Goal: Information Seeking & Learning: Learn about a topic

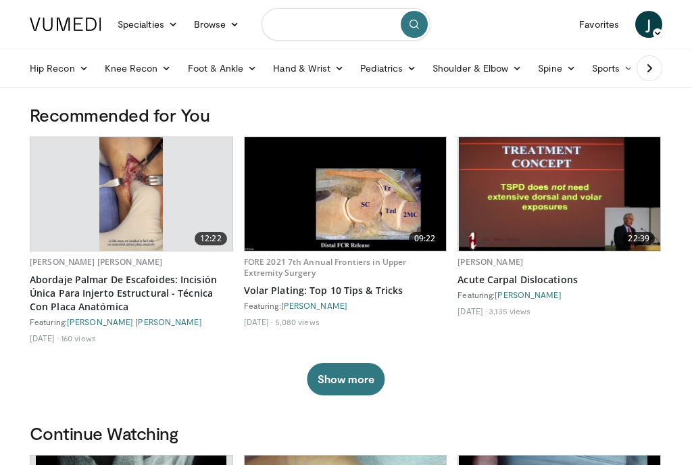
click at [290, 23] on input "Search topics, interventions" at bounding box center [345, 24] width 169 height 32
type input "**********"
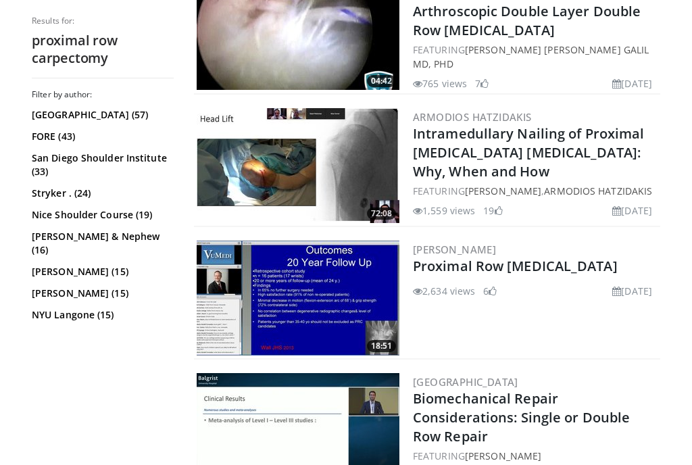
scroll to position [1649, 0]
click at [467, 257] on link "Proximal Row [MEDICAL_DATA]" at bounding box center [515, 266] width 205 height 18
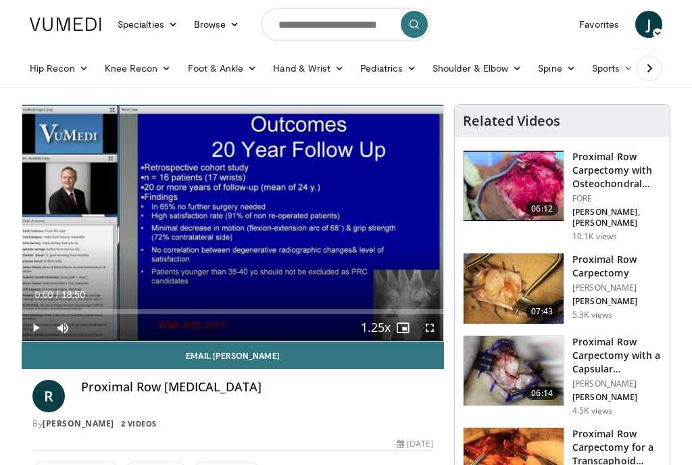
click at [426, 330] on span "Video Player" at bounding box center [429, 327] width 27 height 27
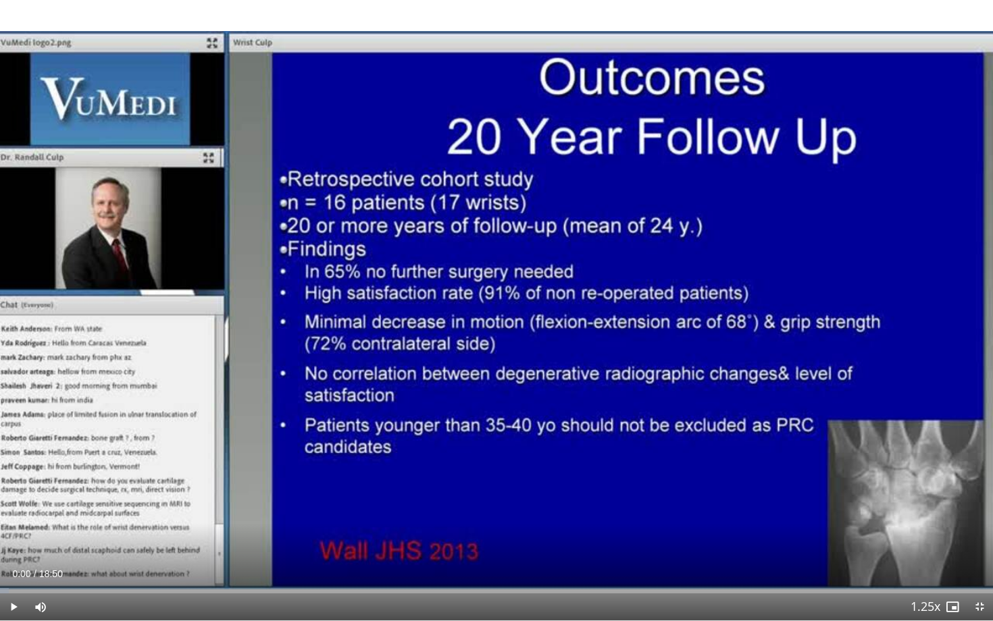
click at [12, 464] on span "Video Player" at bounding box center [13, 607] width 27 height 27
click at [691, 464] on span "Video Player" at bounding box center [952, 607] width 27 height 27
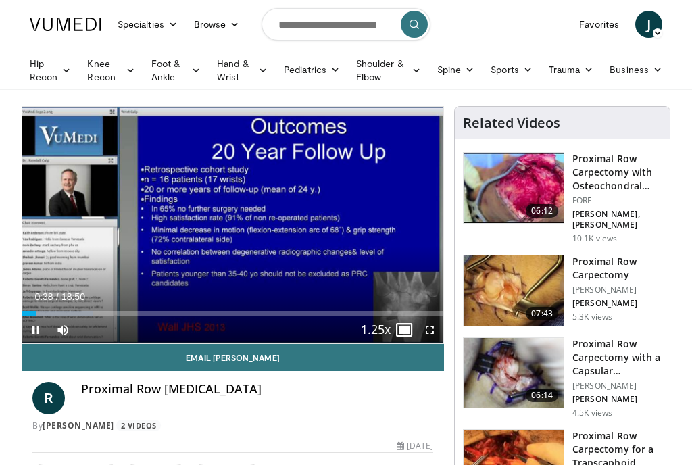
click at [433, 327] on span "Video Player" at bounding box center [429, 329] width 27 height 27
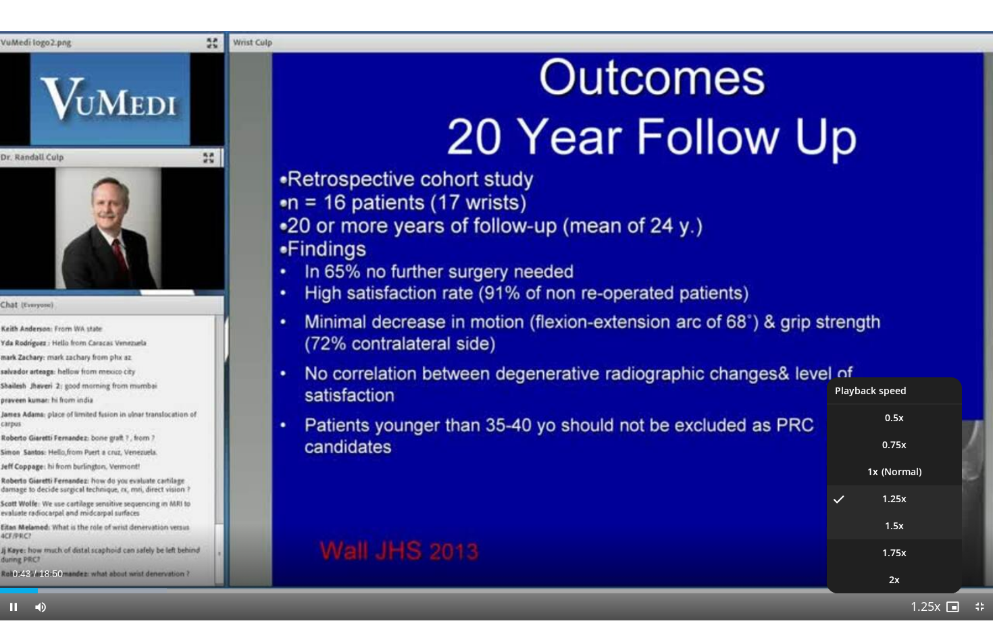
click at [691, 464] on li "1.5x" at bounding box center [894, 526] width 135 height 27
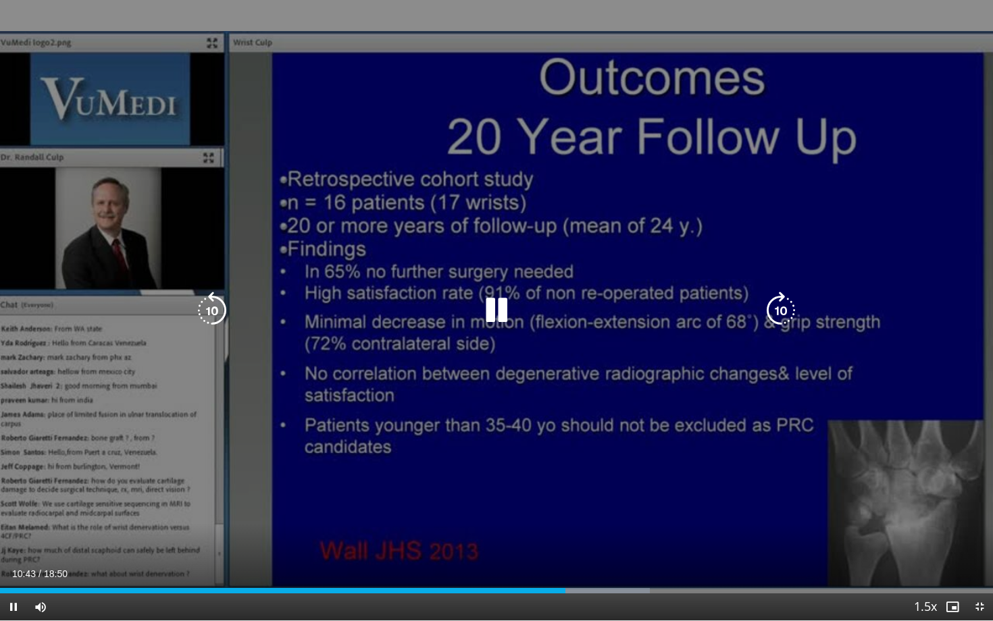
click at [691, 301] on icon "Video Player" at bounding box center [781, 311] width 38 height 38
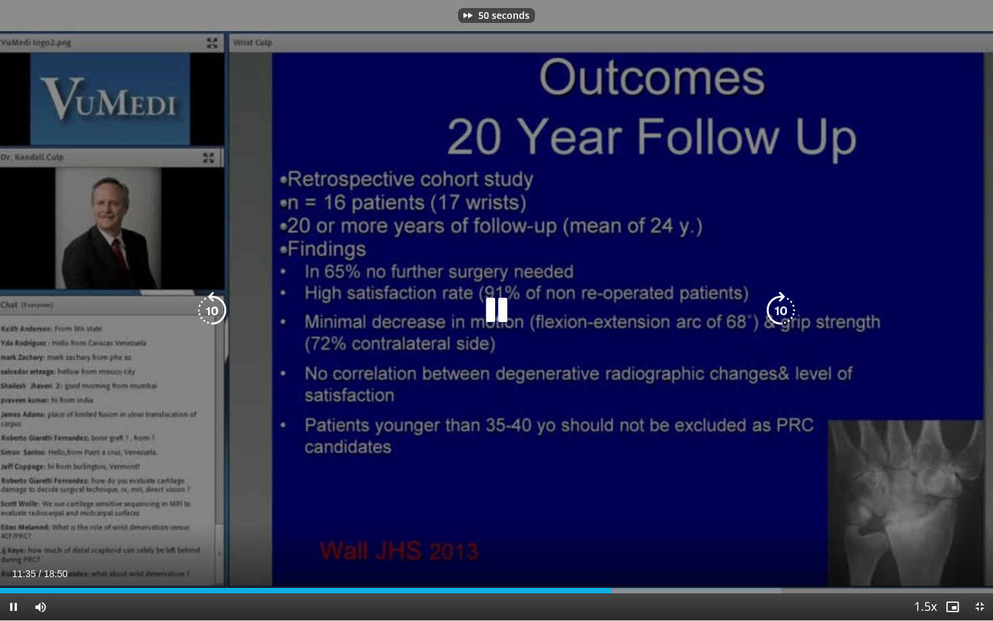
click at [691, 301] on icon "Video Player" at bounding box center [781, 311] width 38 height 38
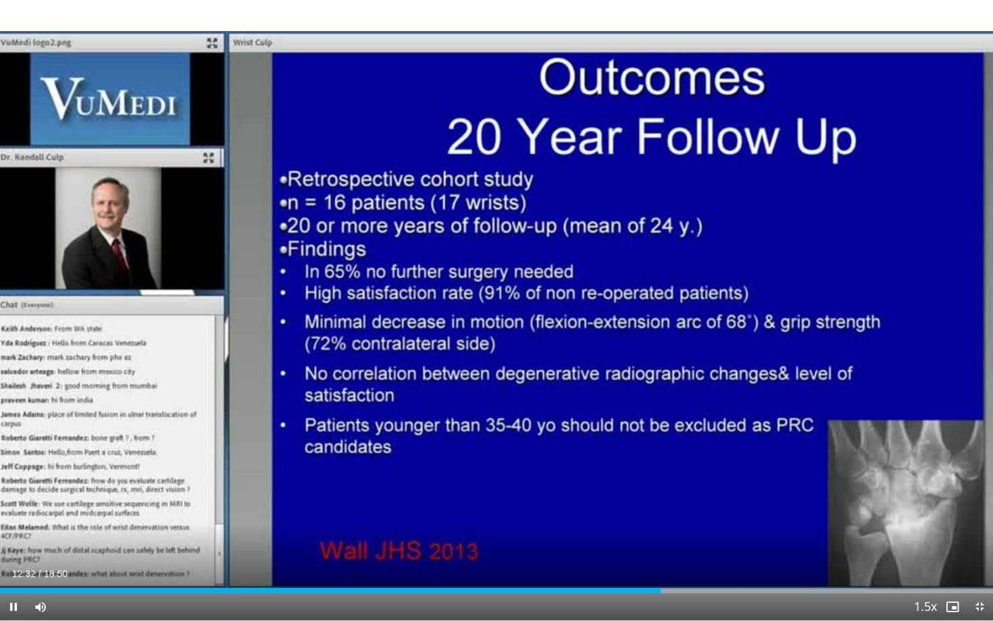
click at [691, 301] on div "100 seconds Tap to unmute" at bounding box center [496, 310] width 993 height 621
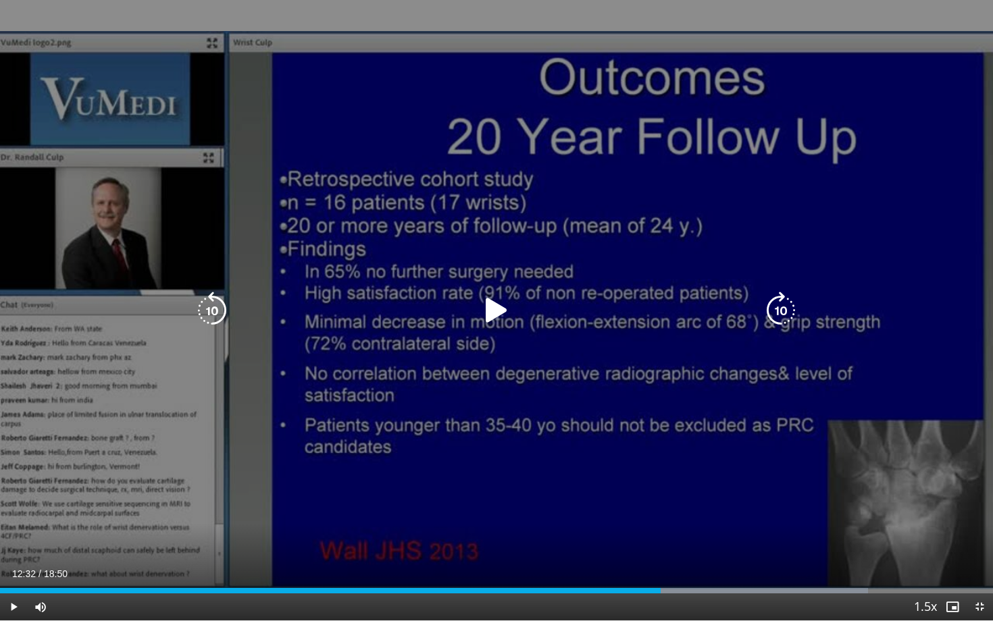
click at [691, 314] on icon "Video Player" at bounding box center [781, 311] width 38 height 38
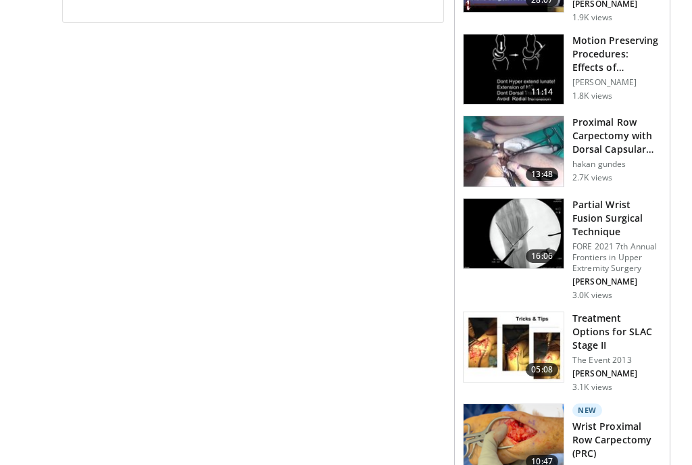
scroll to position [594, 0]
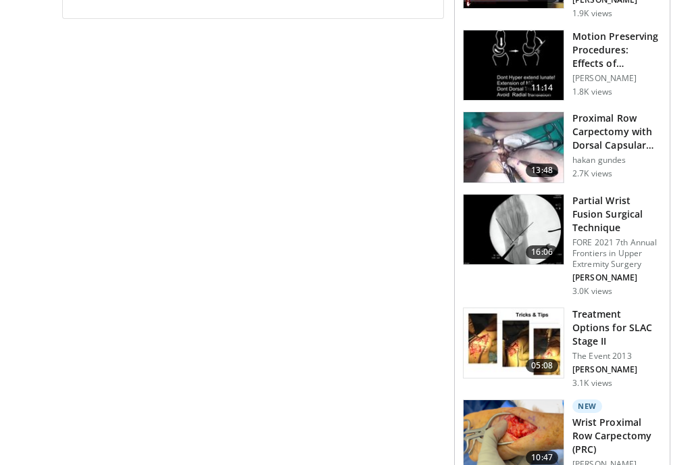
click at [497, 212] on img at bounding box center [513, 230] width 100 height 70
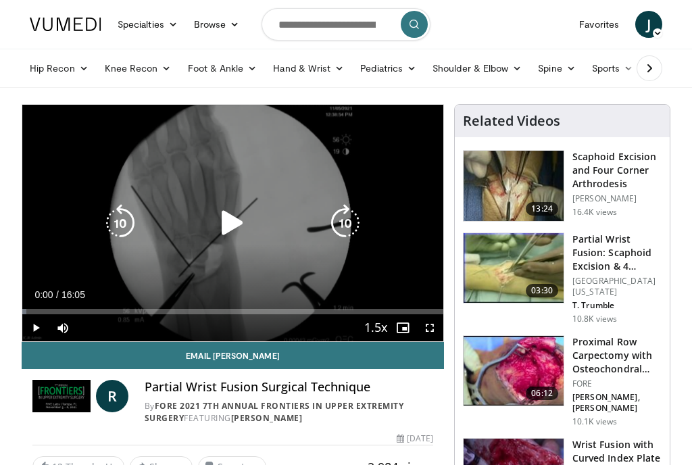
click at [224, 219] on icon "Video Player" at bounding box center [232, 223] width 38 height 38
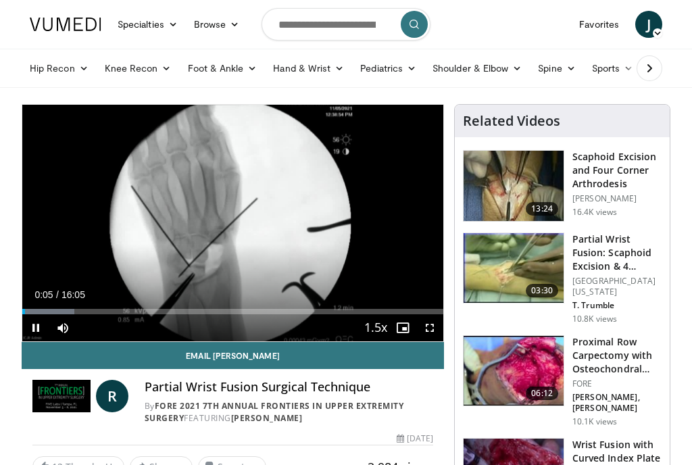
click at [434, 324] on span "Video Player" at bounding box center [429, 327] width 27 height 27
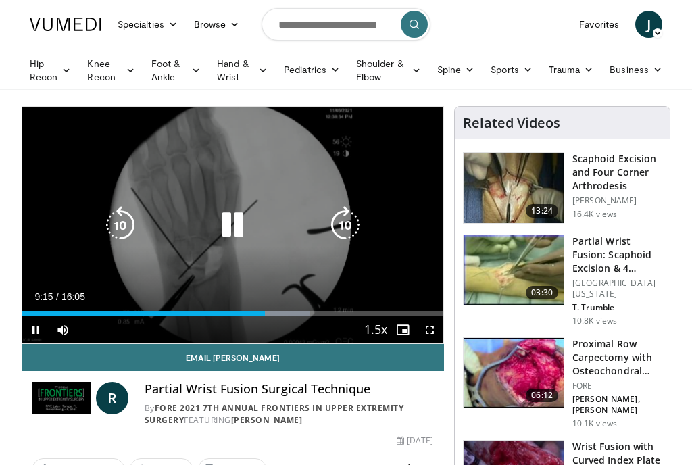
click at [234, 225] on icon "Video Player" at bounding box center [232, 225] width 38 height 38
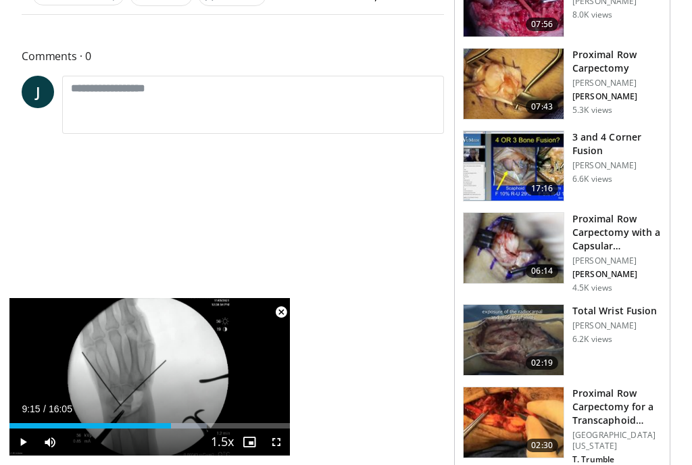
scroll to position [475, 0]
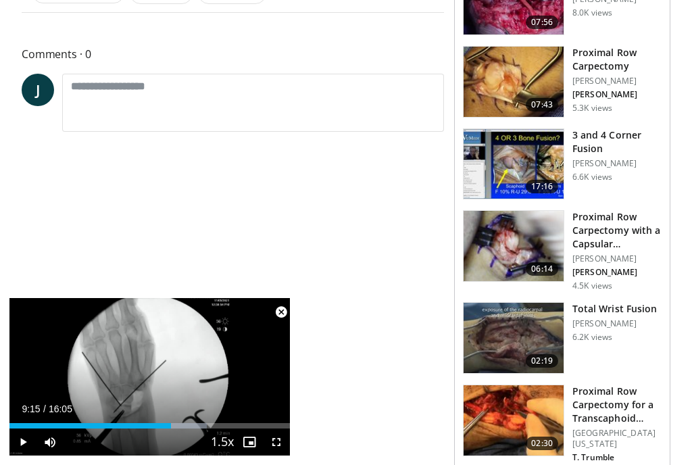
click at [520, 146] on img at bounding box center [513, 164] width 100 height 70
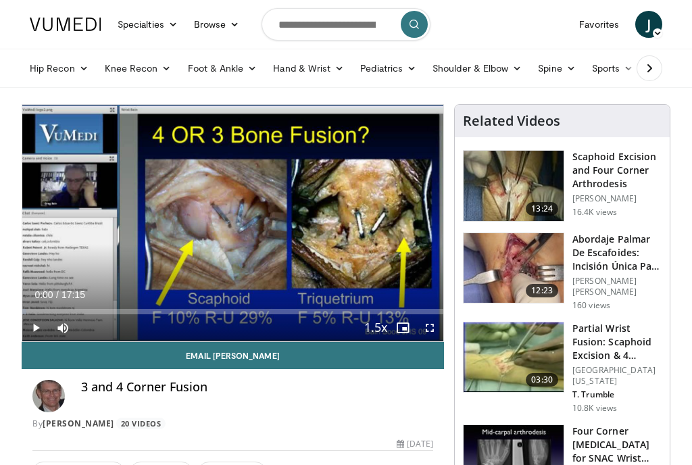
click at [429, 324] on span "Video Player" at bounding box center [429, 327] width 27 height 27
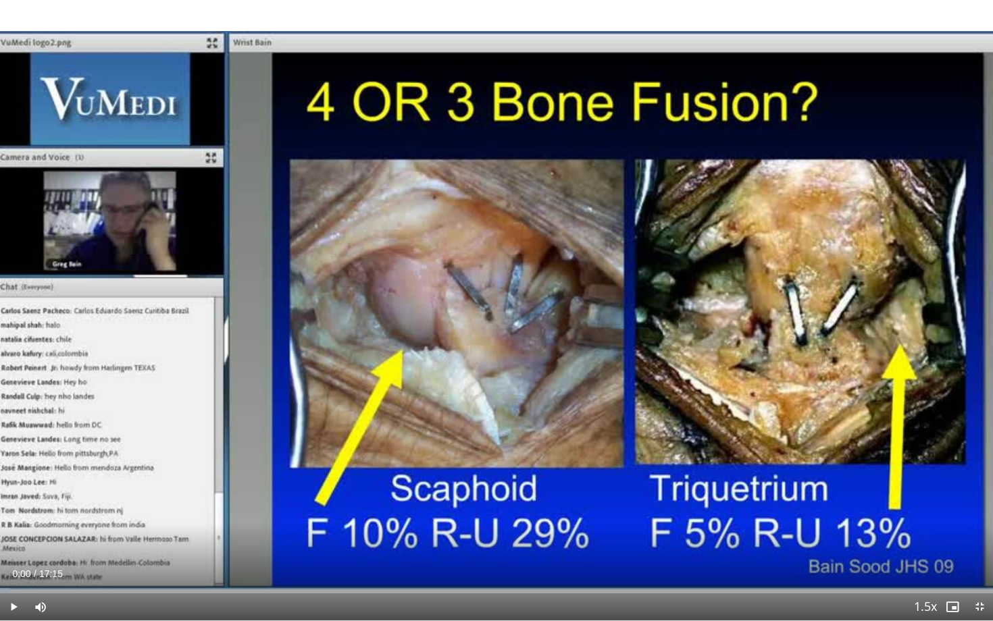
click at [13, 464] on span "Video Player" at bounding box center [13, 607] width 27 height 27
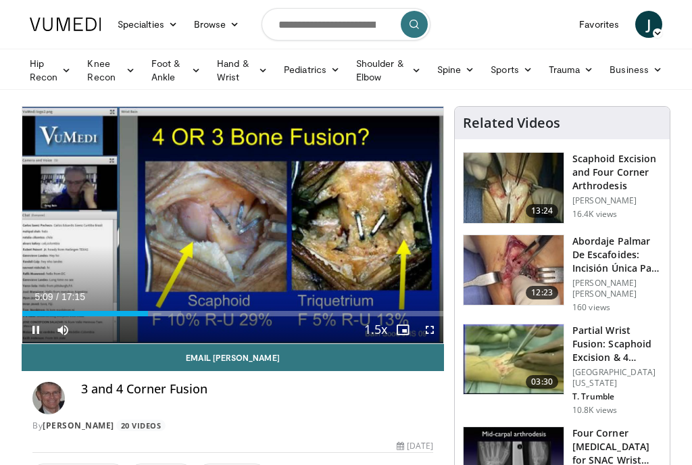
click at [35, 334] on span "Video Player" at bounding box center [35, 329] width 27 height 27
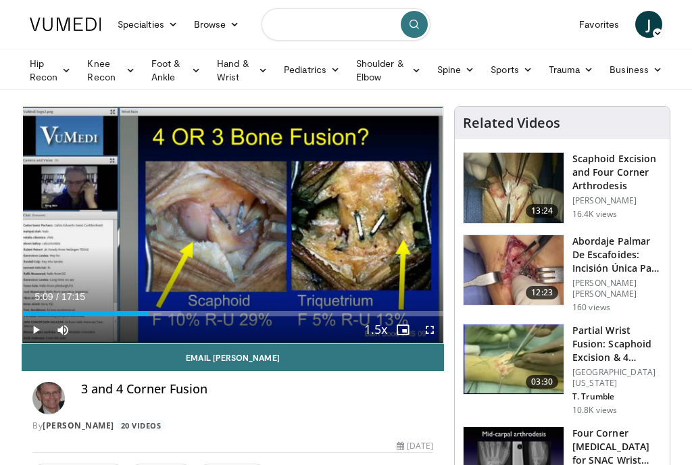
click at [279, 24] on input "Search topics, interventions" at bounding box center [345, 24] width 169 height 32
type input "**********"
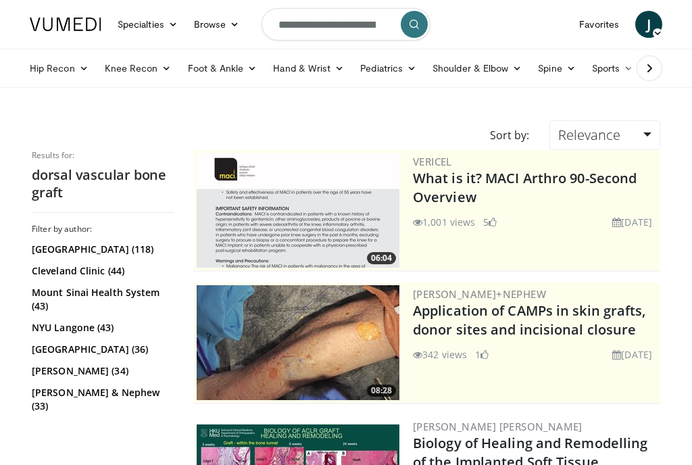
click at [276, 24] on input "**********" at bounding box center [345, 24] width 169 height 32
click at [280, 20] on input "**********" at bounding box center [345, 24] width 169 height 32
click at [280, 13] on input "**********" at bounding box center [345, 24] width 169 height 32
click at [380, 24] on icon "button" at bounding box center [384, 24] width 11 height 11
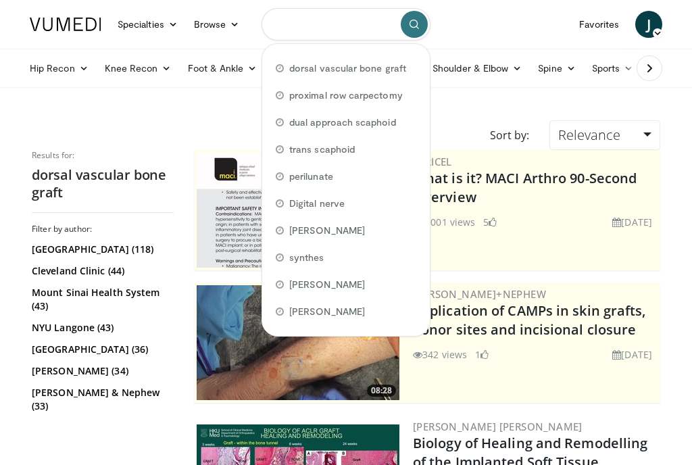
click at [380, 24] on input "Search topics, interventions" at bounding box center [345, 24] width 169 height 32
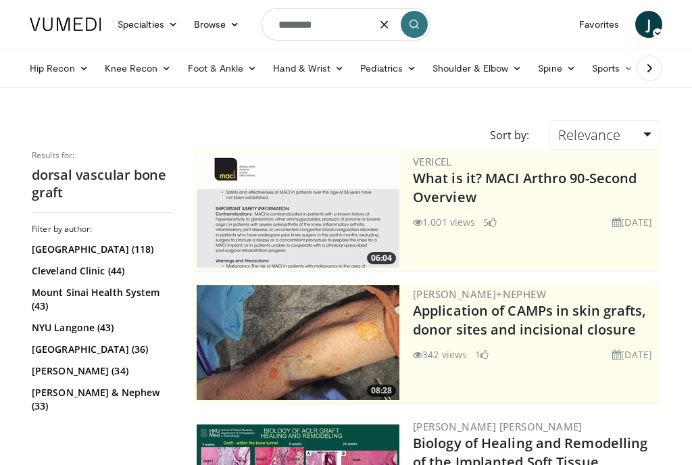
type input "********"
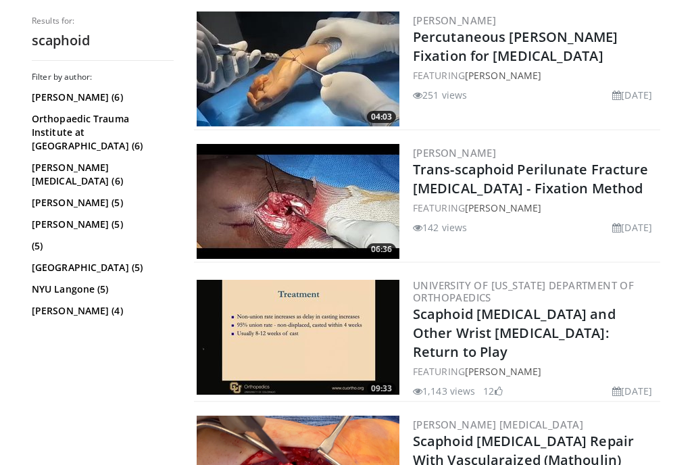
scroll to position [672, 0]
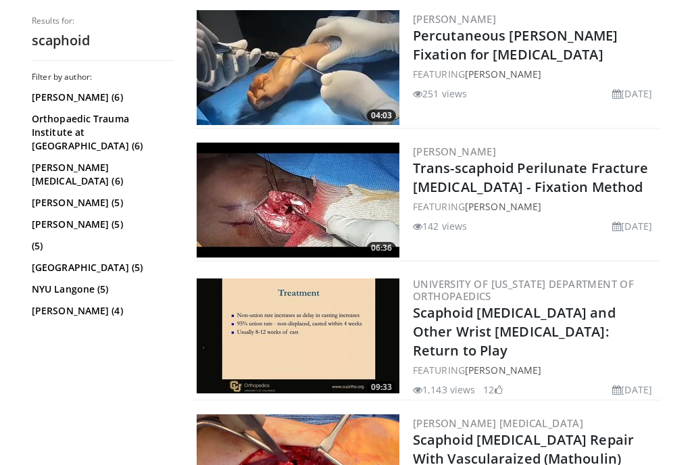
click at [344, 205] on img at bounding box center [298, 200] width 203 height 115
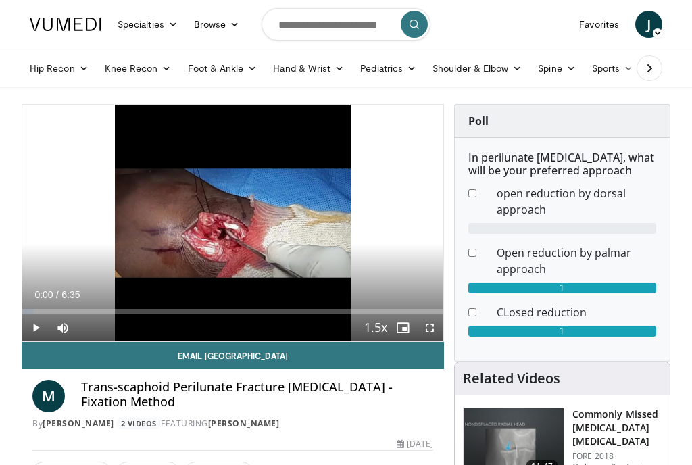
click at [425, 328] on span "Video Player" at bounding box center [429, 327] width 27 height 27
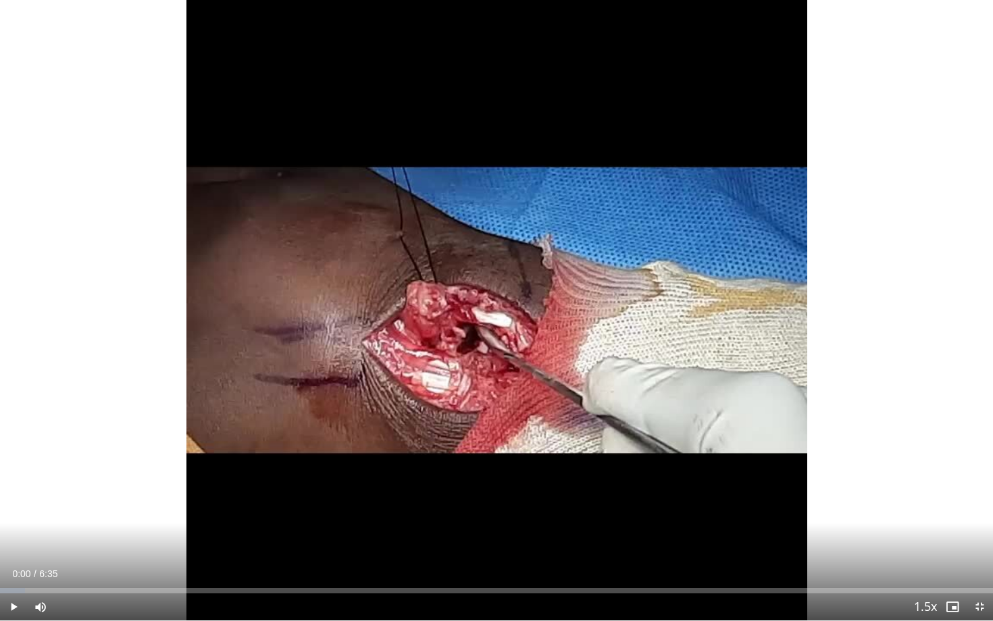
click at [9, 464] on span "Video Player" at bounding box center [13, 607] width 27 height 27
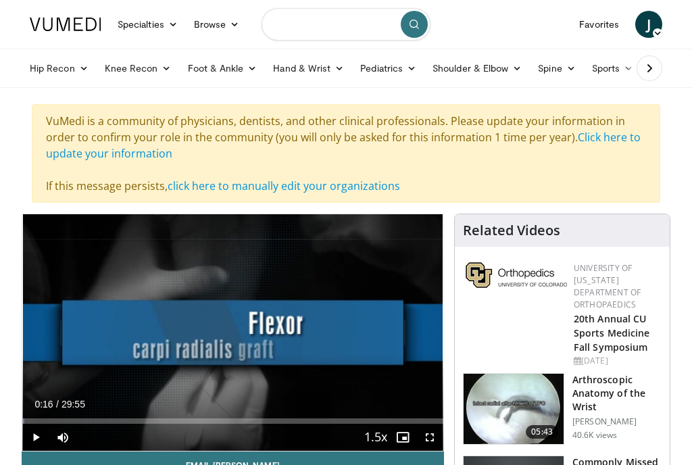
click at [274, 23] on input "Search topics, interventions" at bounding box center [345, 24] width 169 height 32
type input "**********"
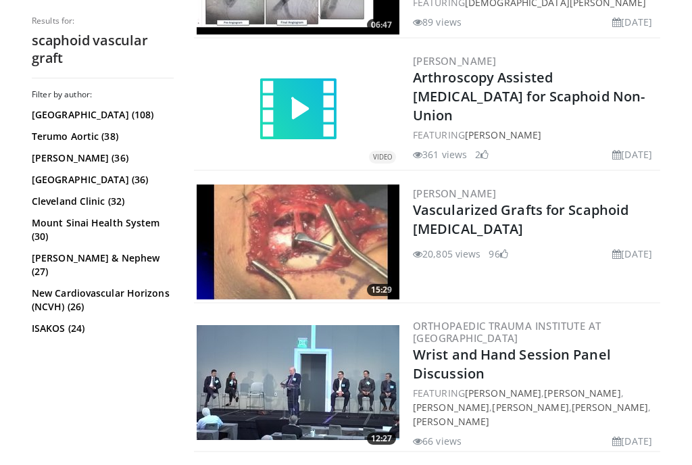
scroll to position [2248, 0]
click at [310, 219] on img at bounding box center [298, 241] width 203 height 115
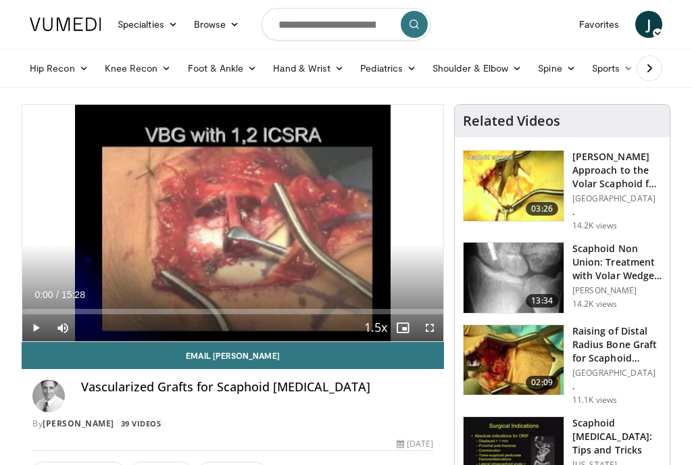
click at [29, 326] on span "Video Player" at bounding box center [35, 327] width 27 height 27
click at [428, 328] on span "Video Player" at bounding box center [429, 327] width 27 height 27
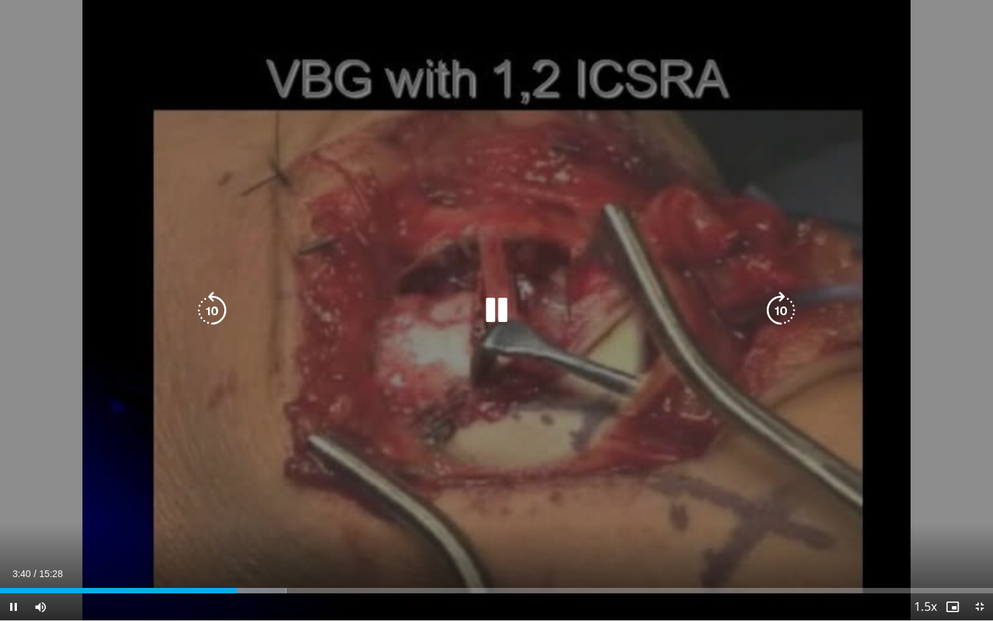
click at [434, 441] on div "10 seconds Tap to unmute" at bounding box center [496, 310] width 993 height 621
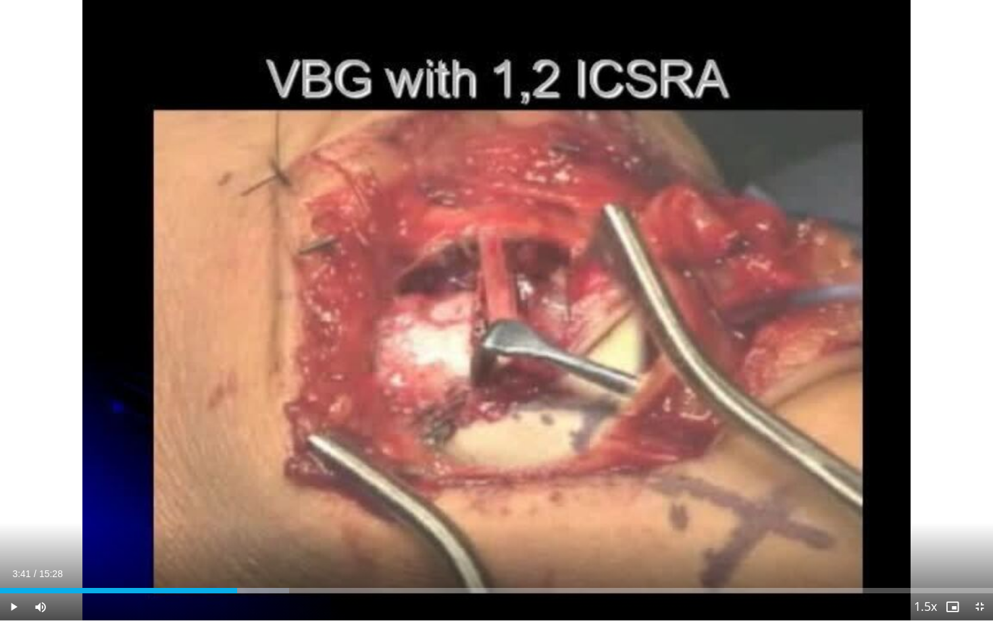
click at [14, 464] on span "Video Player" at bounding box center [13, 607] width 27 height 27
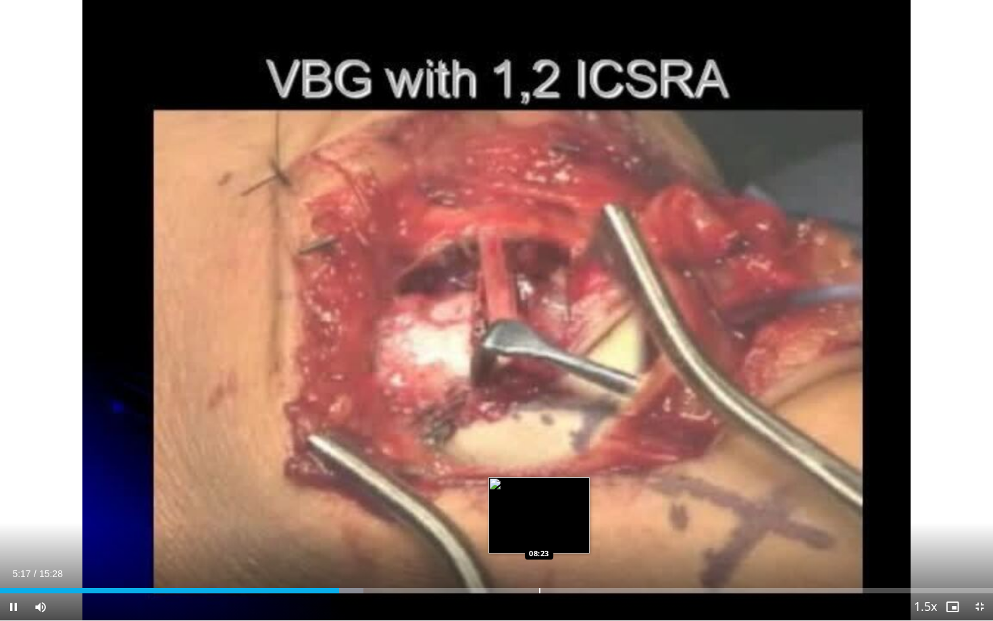
click at [539, 464] on div "Loaded : 36.63% 05:17 08:23" at bounding box center [496, 587] width 993 height 13
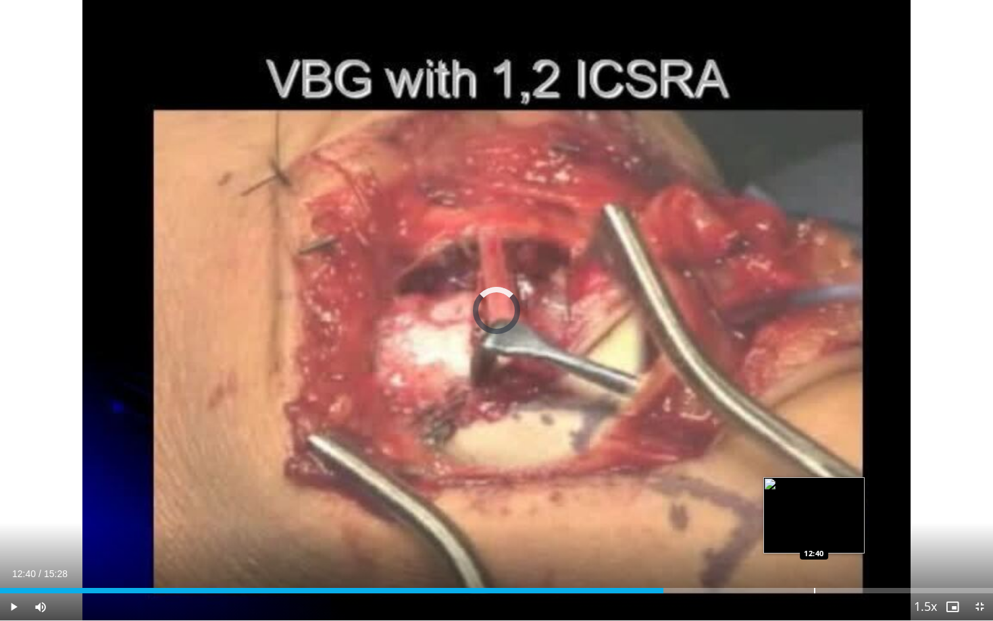
click at [691, 464] on div "Loaded : 66.79% 10:20 12:40" at bounding box center [496, 587] width 993 height 13
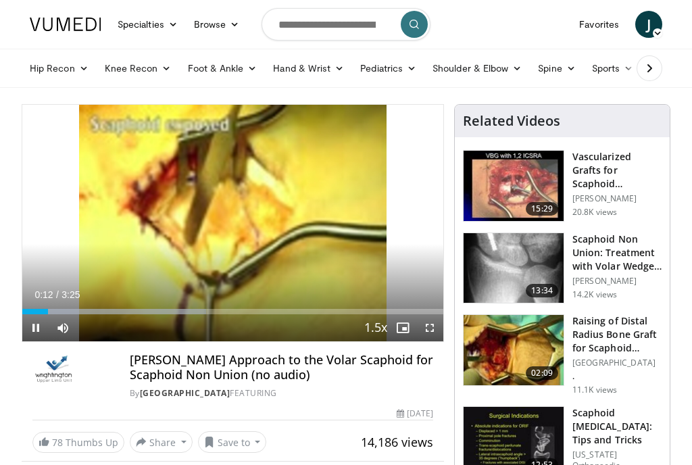
click at [34, 323] on span "Video Player" at bounding box center [35, 327] width 27 height 27
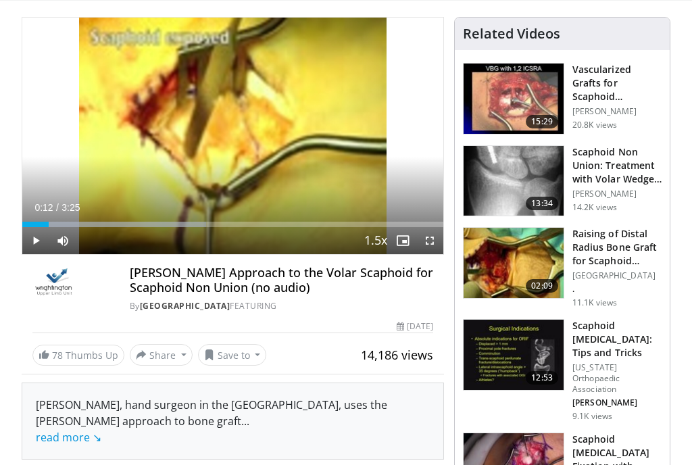
scroll to position [92, 0]
